Goal: Task Accomplishment & Management: Use online tool/utility

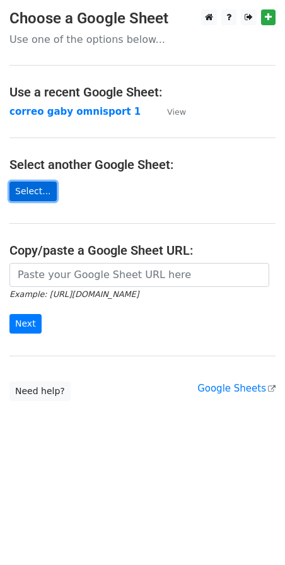
click at [39, 192] on link "Select..." at bounding box center [32, 192] width 47 height 20
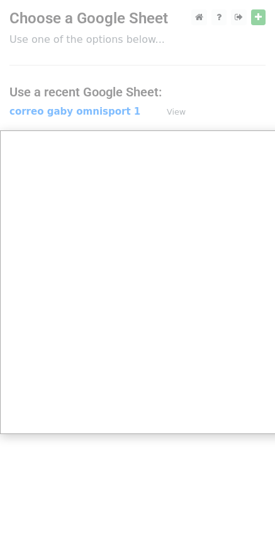
click at [260, 18] on div at bounding box center [142, 282] width 285 height 565
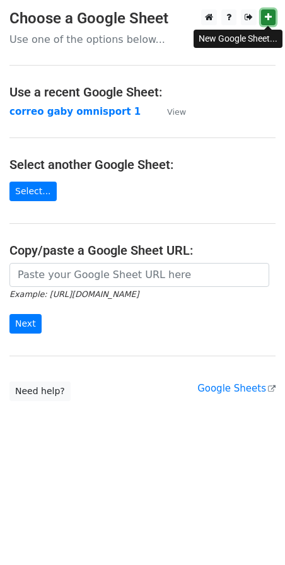
click at [263, 12] on link at bounding box center [268, 17] width 14 height 16
click at [30, 189] on link "Select..." at bounding box center [32, 192] width 47 height 20
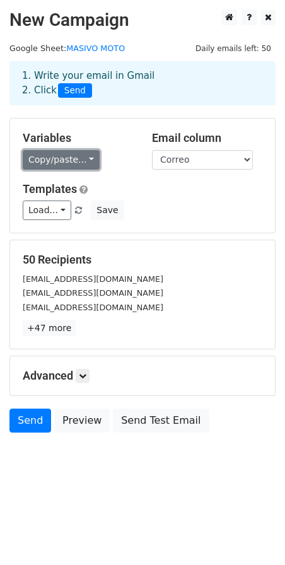
click at [66, 161] on link "Copy/paste..." at bounding box center [61, 160] width 77 height 20
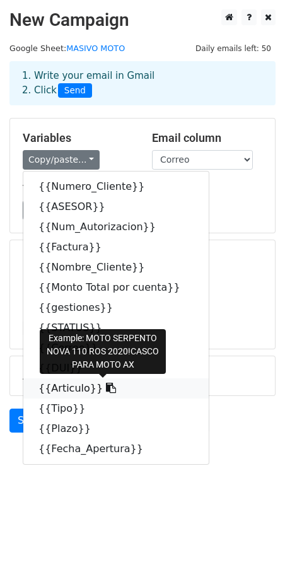
click at [72, 385] on link "{{Articulo}}" at bounding box center [115, 388] width 185 height 20
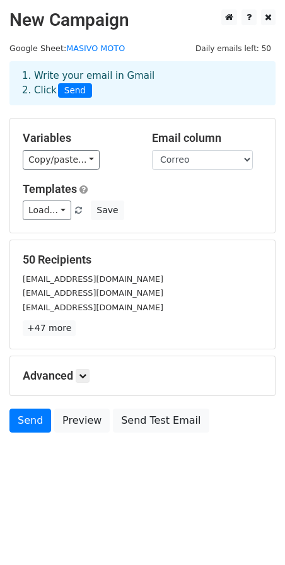
click at [41, 146] on div "Variables Copy/paste... {{Numero_Cliente}} {{ASESOR}} {{Num_Autorizacion}} {{Fa…" at bounding box center [77, 150] width 129 height 38
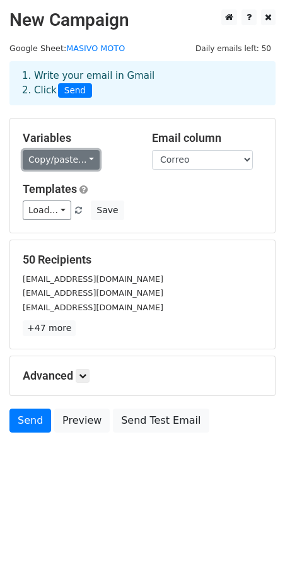
click at [40, 166] on link "Copy/paste..." at bounding box center [61, 160] width 77 height 20
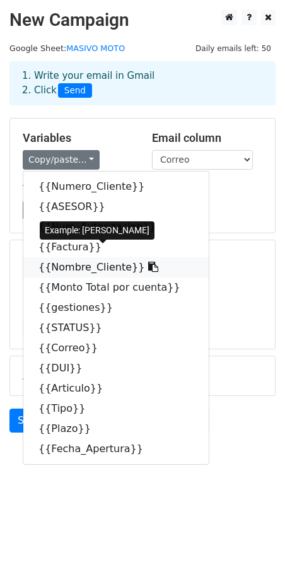
click at [64, 264] on link "{{Nombre_Cliente}}" at bounding box center [115, 267] width 185 height 20
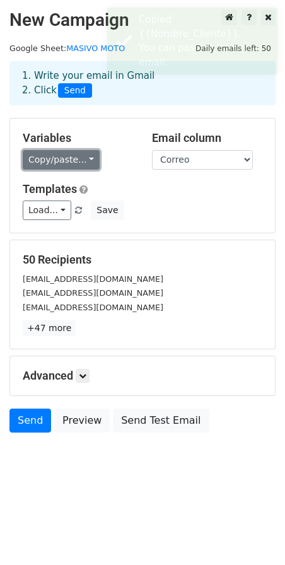
click at [90, 158] on link "Copy/paste..." at bounding box center [61, 160] width 77 height 20
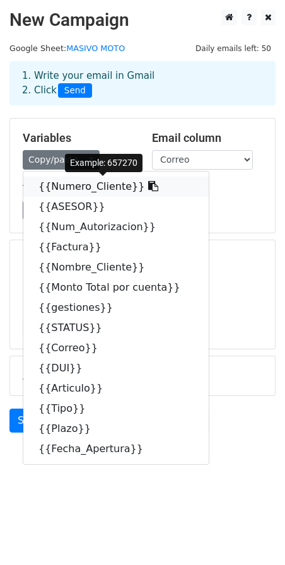
click at [61, 191] on link "{{Numero_Cliente}}" at bounding box center [115, 186] width 185 height 20
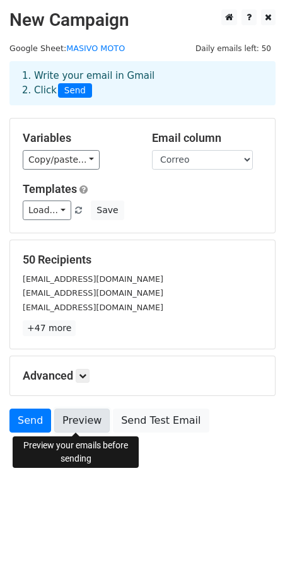
click at [86, 422] on link "Preview" at bounding box center [81, 420] width 55 height 24
click at [70, 425] on link "Preview" at bounding box center [81, 420] width 55 height 24
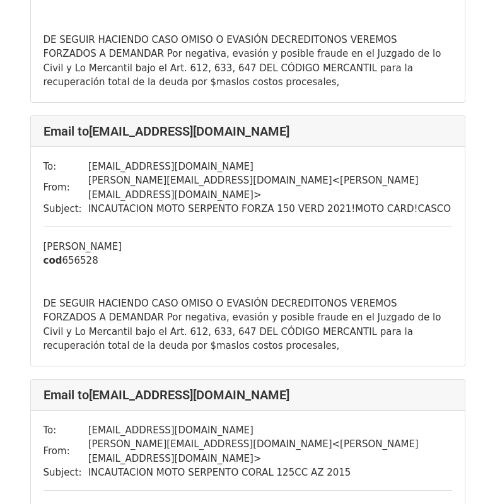
scroll to position [252, 0]
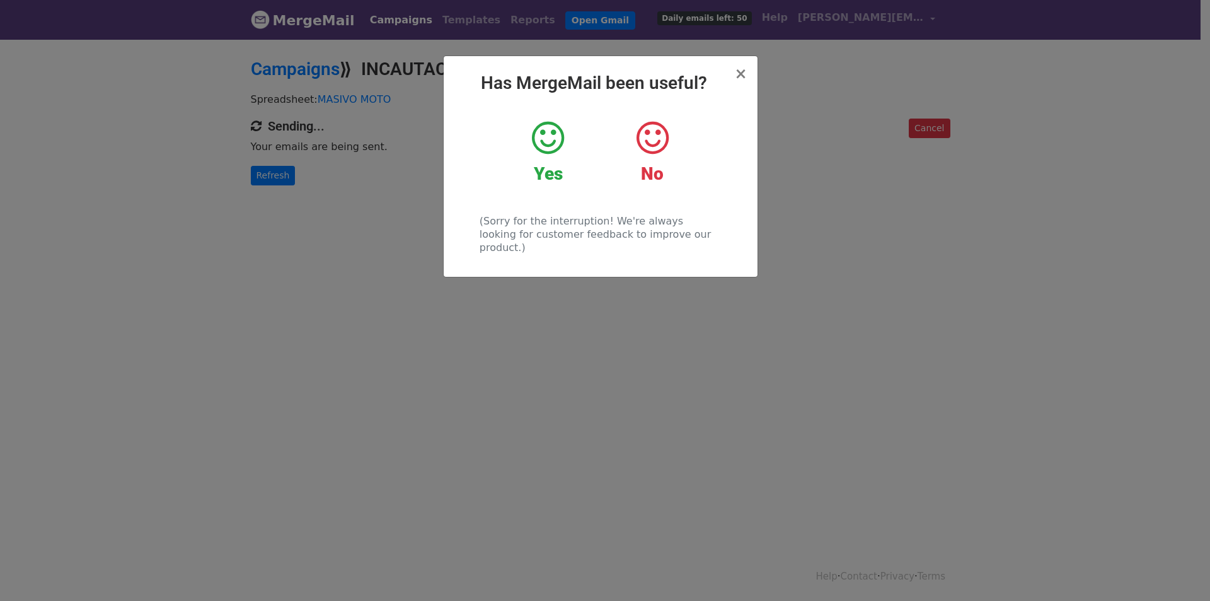
click at [546, 130] on icon at bounding box center [548, 138] width 32 height 38
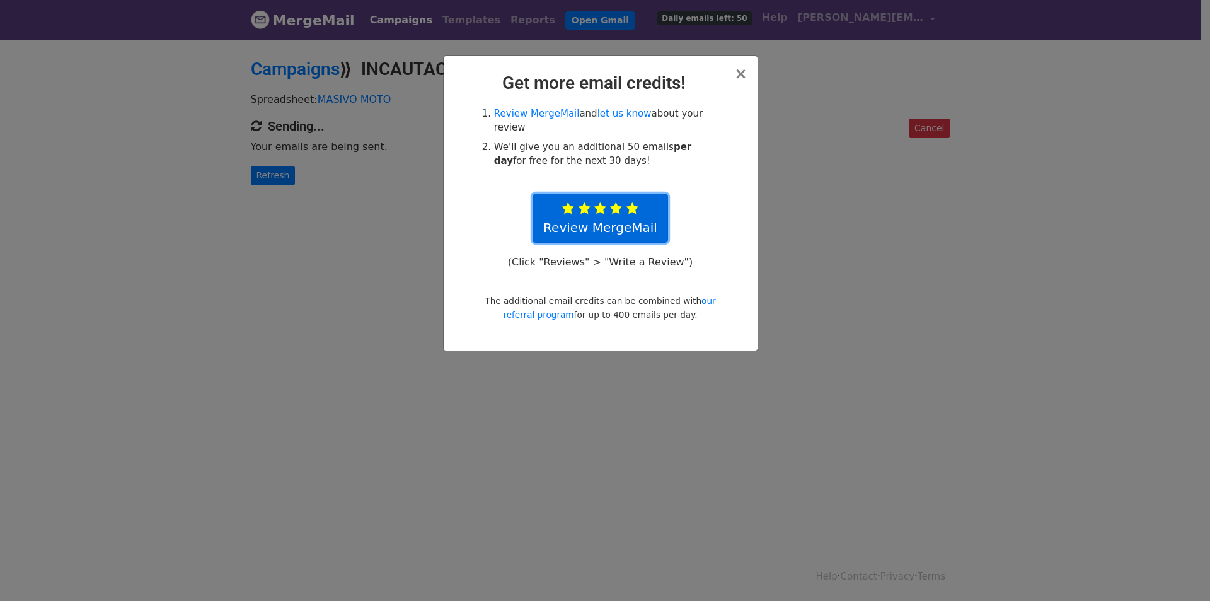
click at [628, 202] on icon at bounding box center [632, 208] width 12 height 13
click at [749, 74] on div "× Get more email credits! Review MergeMail and let us know about your review We…" at bounding box center [601, 203] width 314 height 294
click at [737, 78] on span "×" at bounding box center [740, 74] width 13 height 18
